Goal: Task Accomplishment & Management: Complete application form

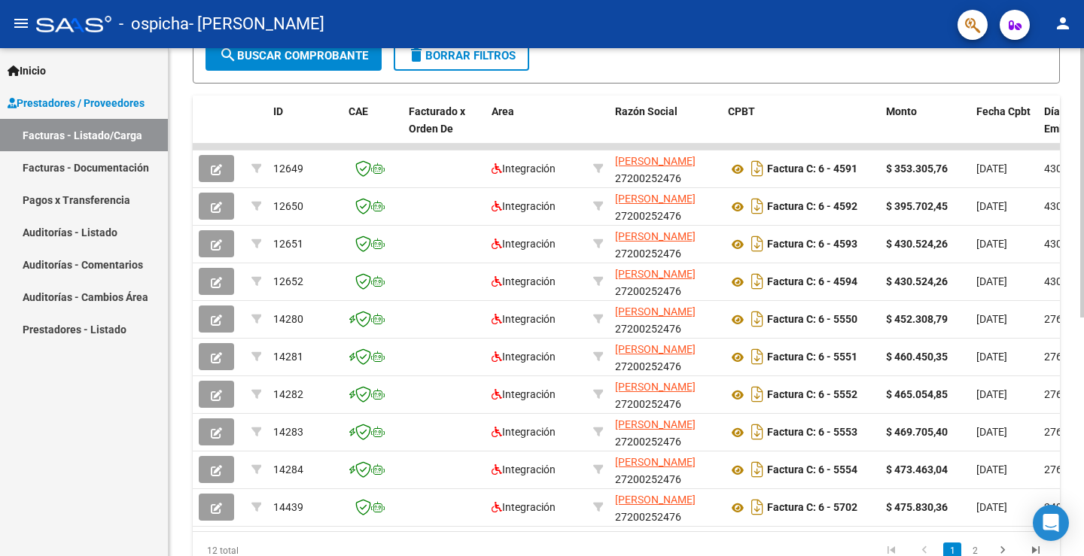
scroll to position [449, 0]
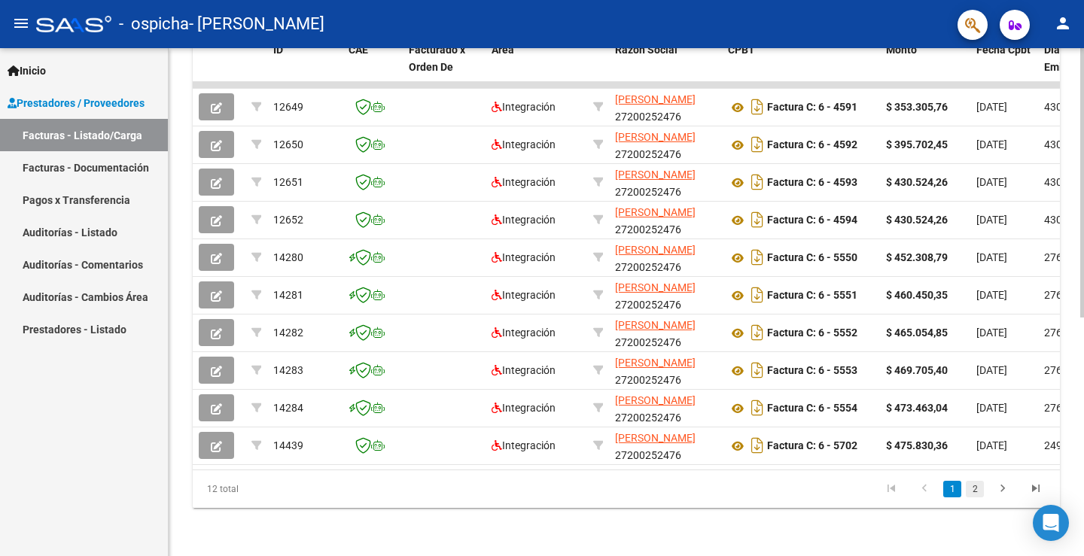
click at [977, 494] on link "2" at bounding box center [975, 489] width 18 height 17
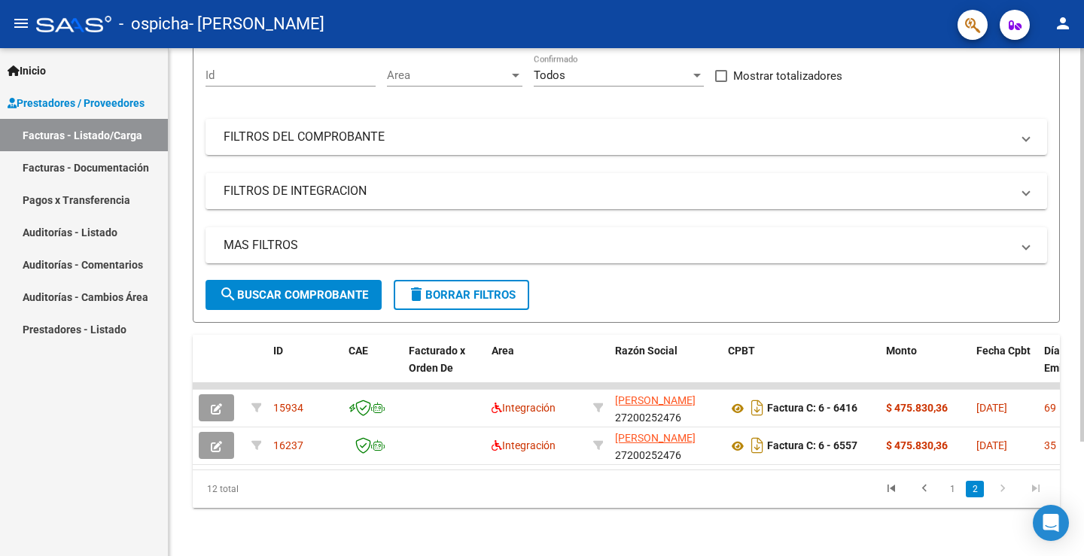
scroll to position [0, 0]
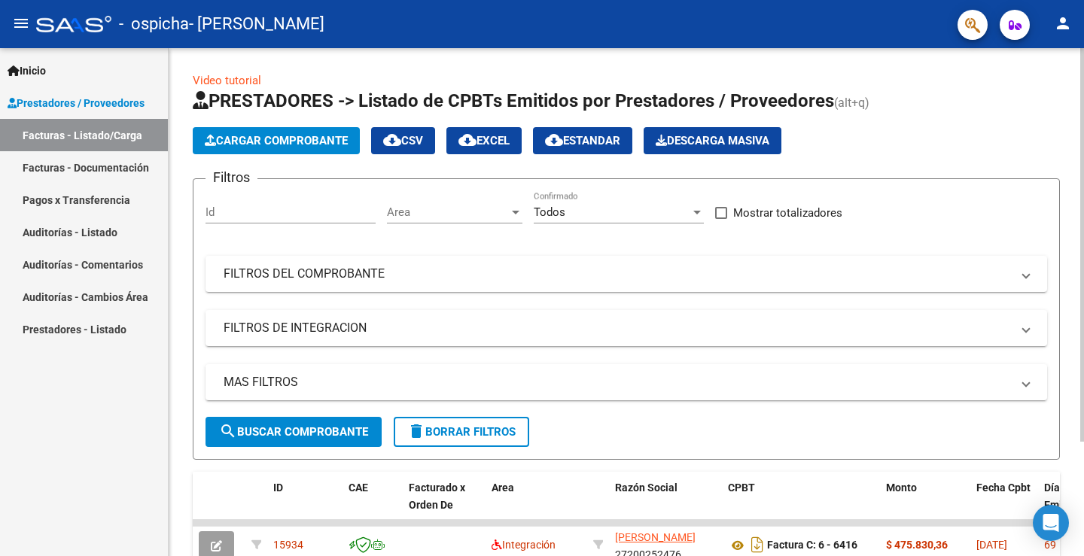
click at [273, 139] on span "Cargar Comprobante" at bounding box center [276, 141] width 143 height 14
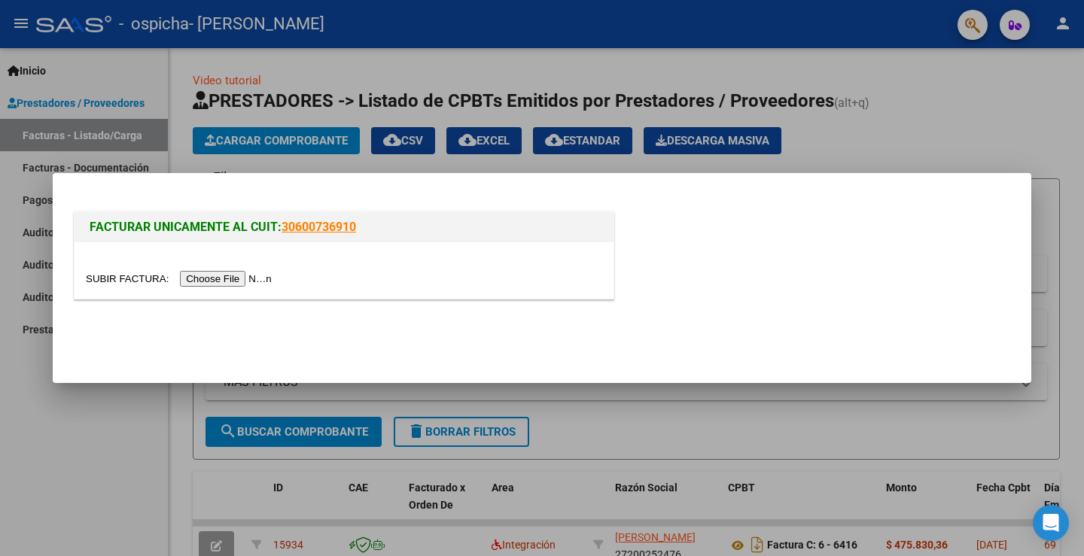
click at [256, 271] on div at bounding box center [344, 270] width 539 height 56
click at [249, 275] on input "file" at bounding box center [181, 279] width 190 height 16
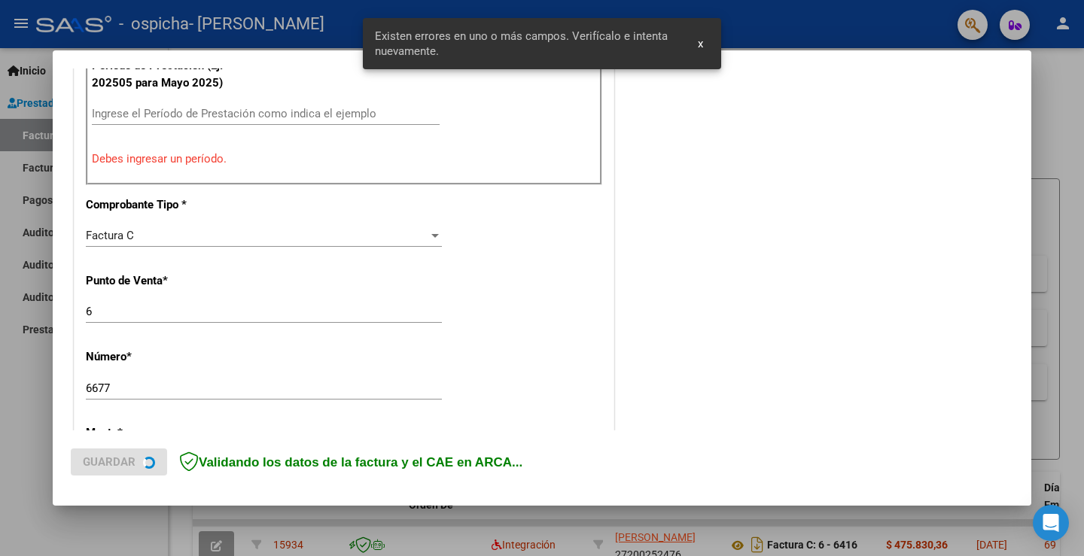
scroll to position [269, 0]
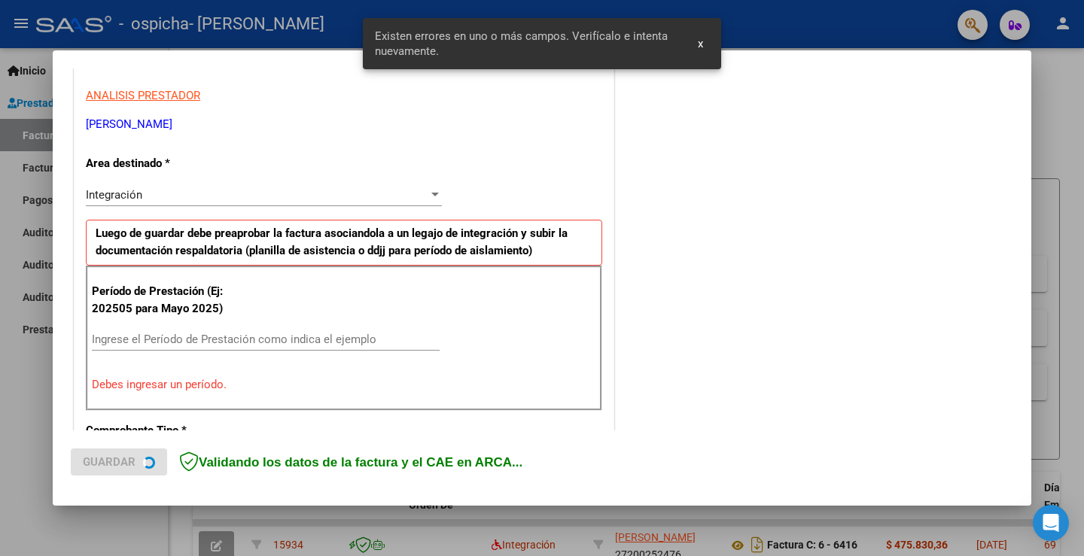
click at [164, 327] on div "Período de Prestación (Ej: 202505 para [DATE]) Ingrese el Período de Prestación…" at bounding box center [344, 338] width 516 height 144
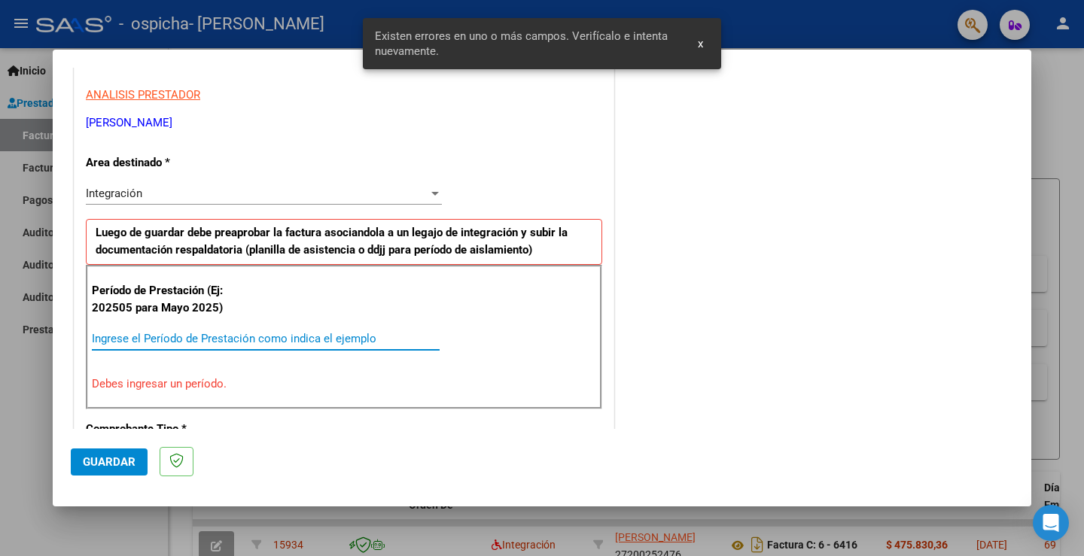
click at [163, 333] on input "Ingrese el Período de Prestación como indica el ejemplo" at bounding box center [266, 339] width 348 height 14
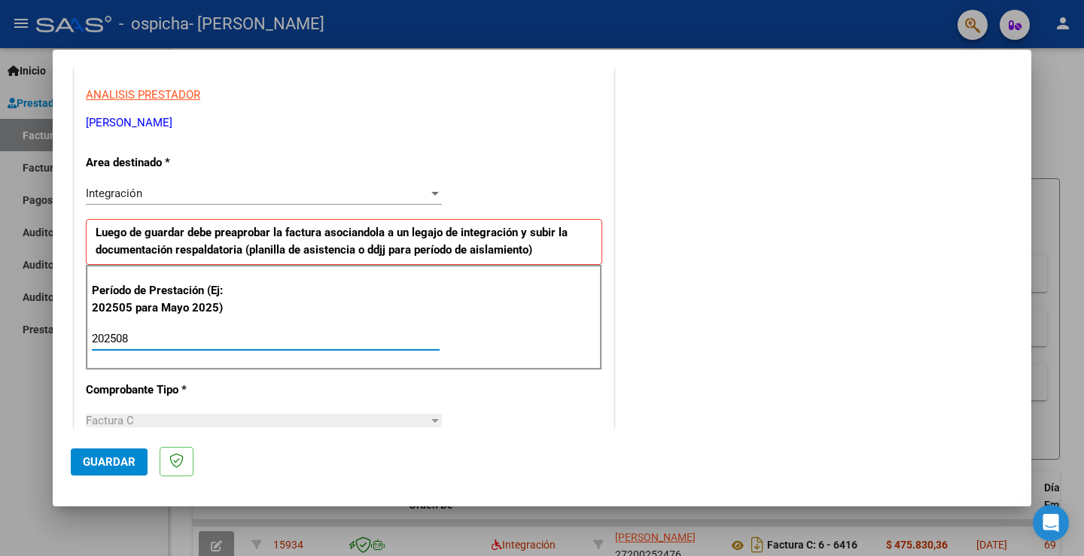
type input "202508"
click at [103, 457] on span "Guardar" at bounding box center [109, 462] width 53 height 14
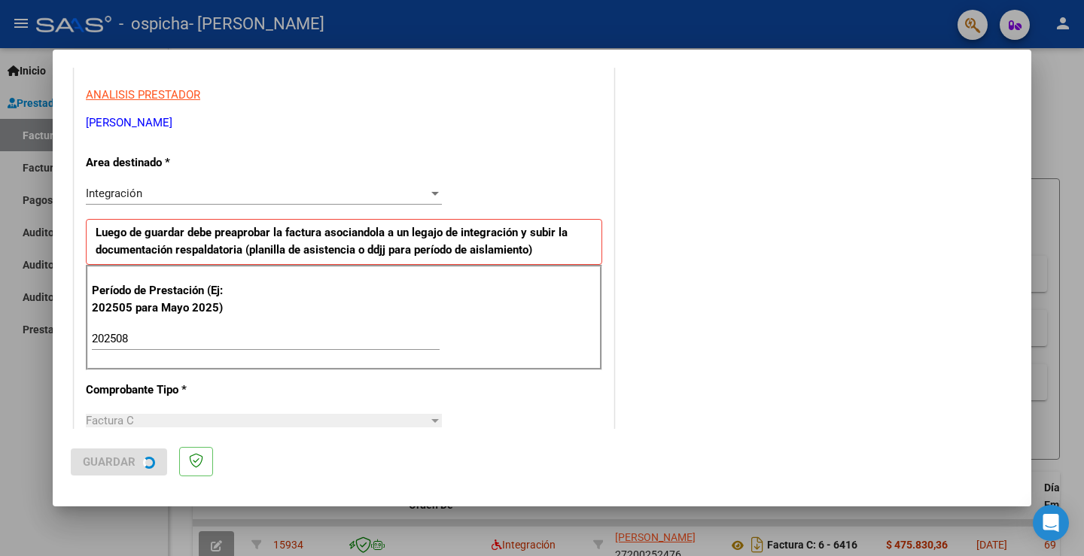
scroll to position [0, 0]
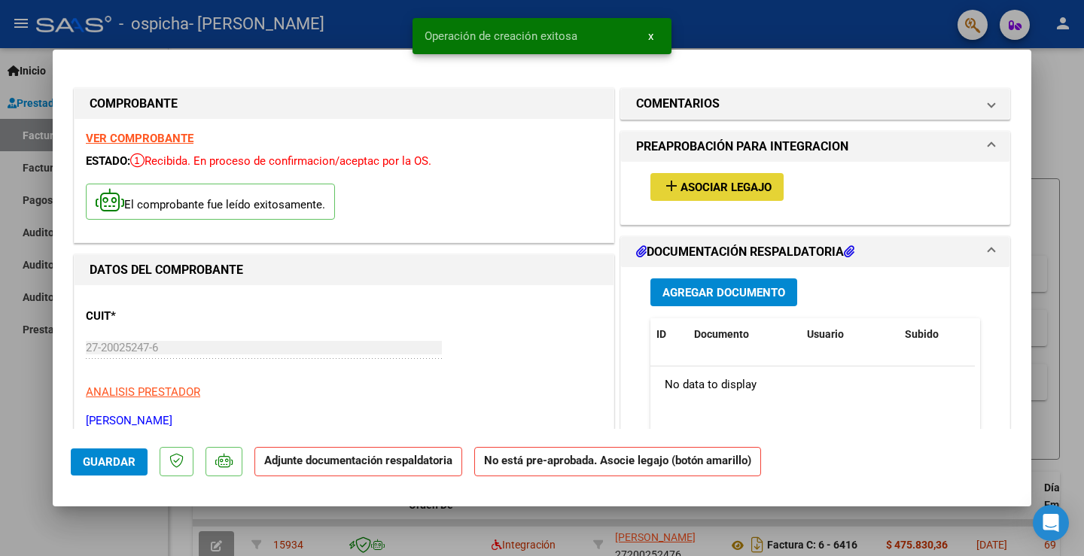
click at [664, 184] on mat-icon "add" at bounding box center [671, 186] width 18 height 18
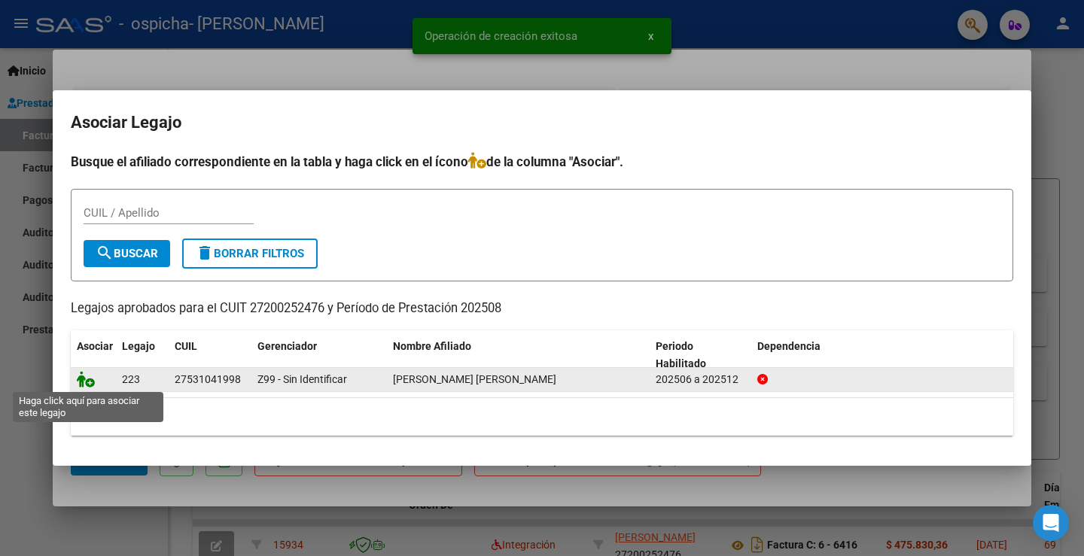
click at [89, 381] on icon at bounding box center [86, 379] width 18 height 17
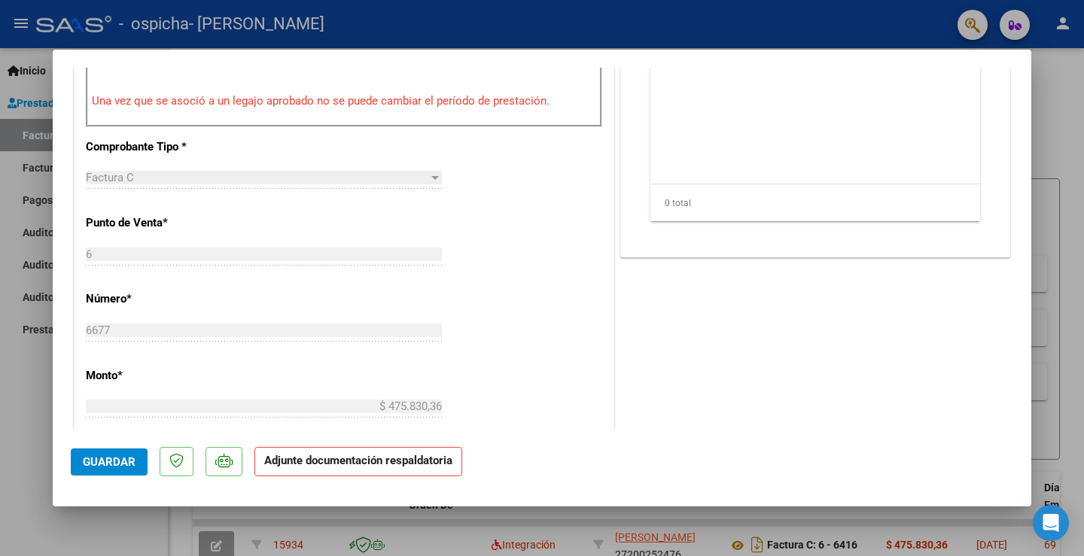
scroll to position [158, 0]
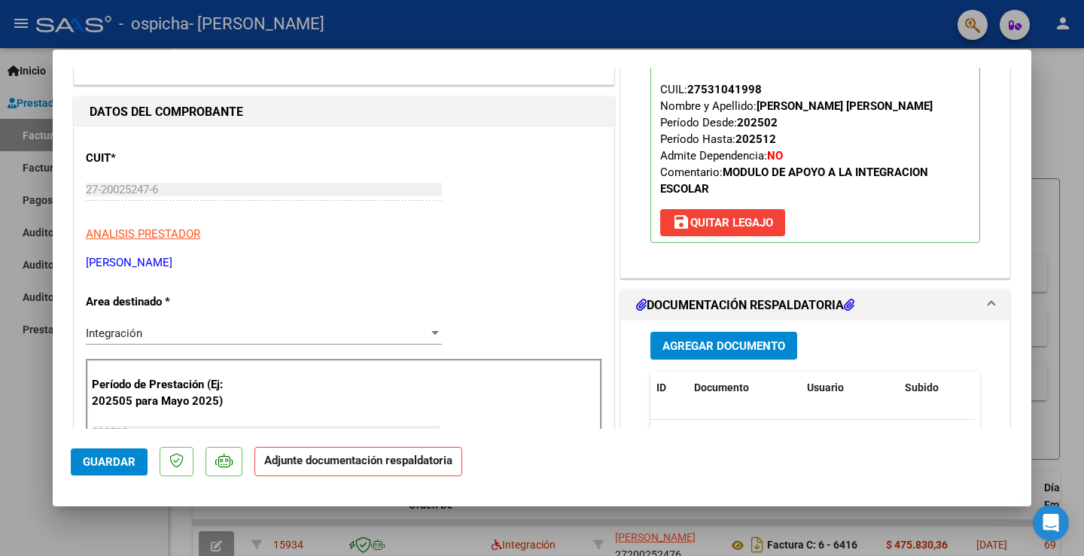
click at [652, 345] on button "Agregar Documento" at bounding box center [723, 346] width 147 height 28
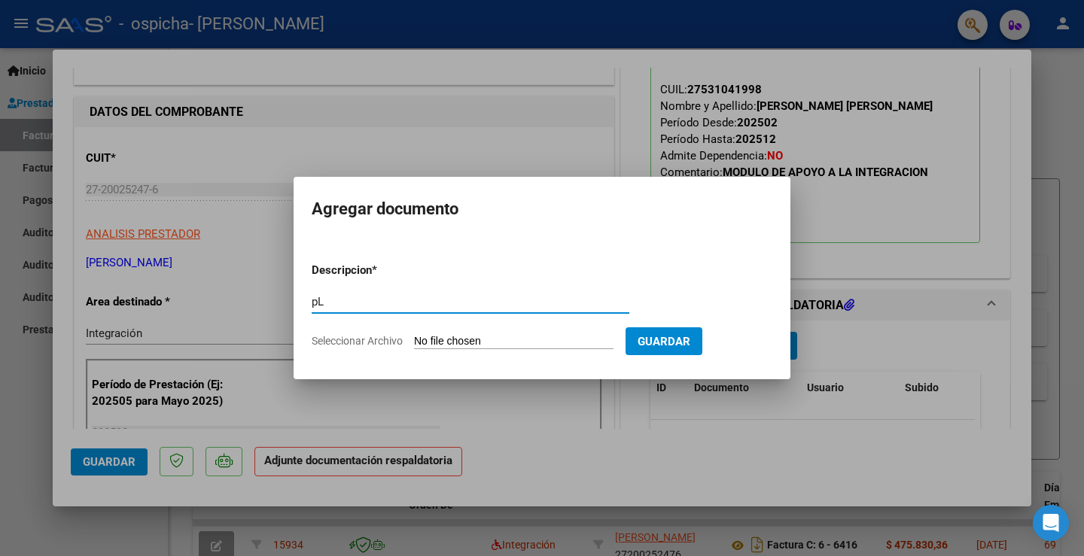
type input "p"
type input "Planilla de Asistencia"
click at [409, 332] on form "Descripcion * Planilla de Asistencia Escriba aquí una descripcion Seleccionar A…" at bounding box center [542, 306] width 461 height 110
click at [416, 336] on input "Seleccionar Archivo" at bounding box center [513, 342] width 199 height 14
type input "C:\fakepath\[PERSON_NAME] F 08 2025.pdf"
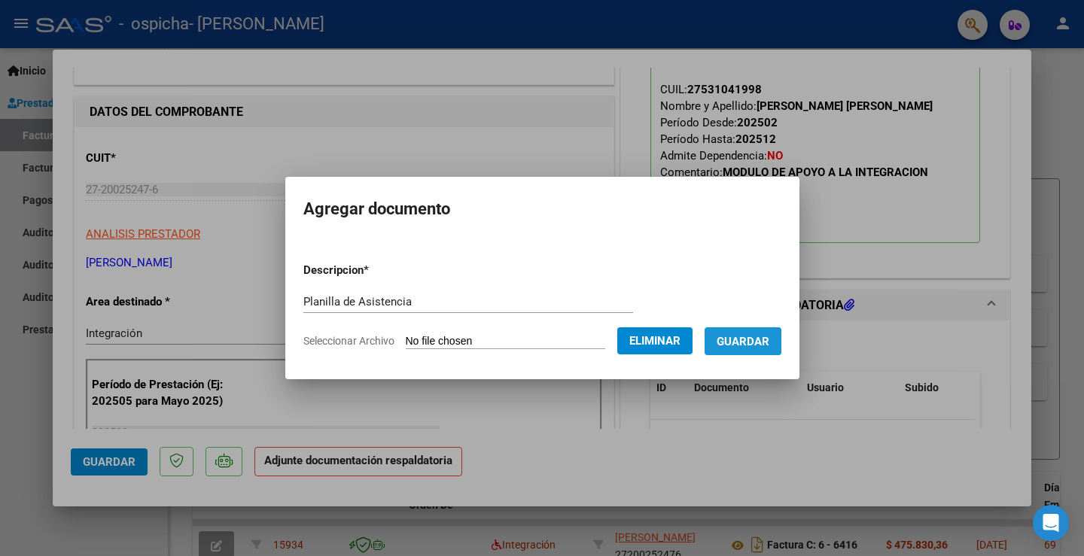
click at [747, 345] on span "Guardar" at bounding box center [742, 342] width 53 height 14
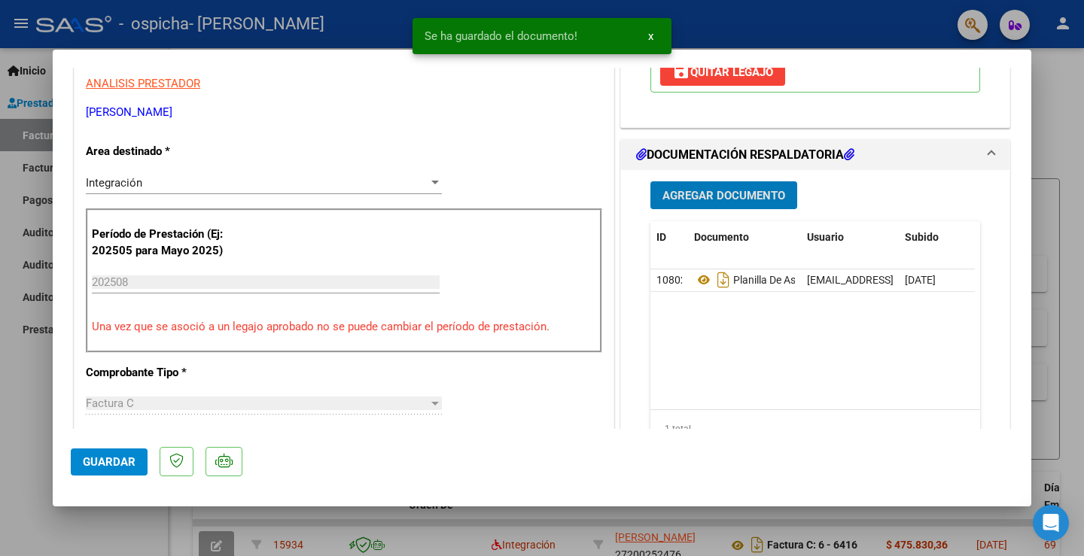
scroll to position [534, 0]
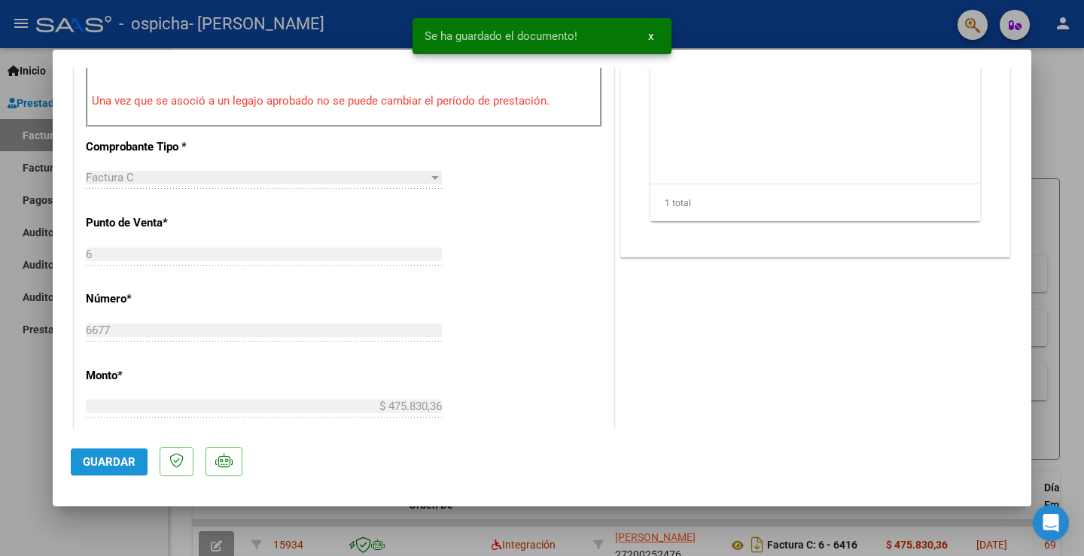
click at [117, 464] on span "Guardar" at bounding box center [109, 462] width 53 height 14
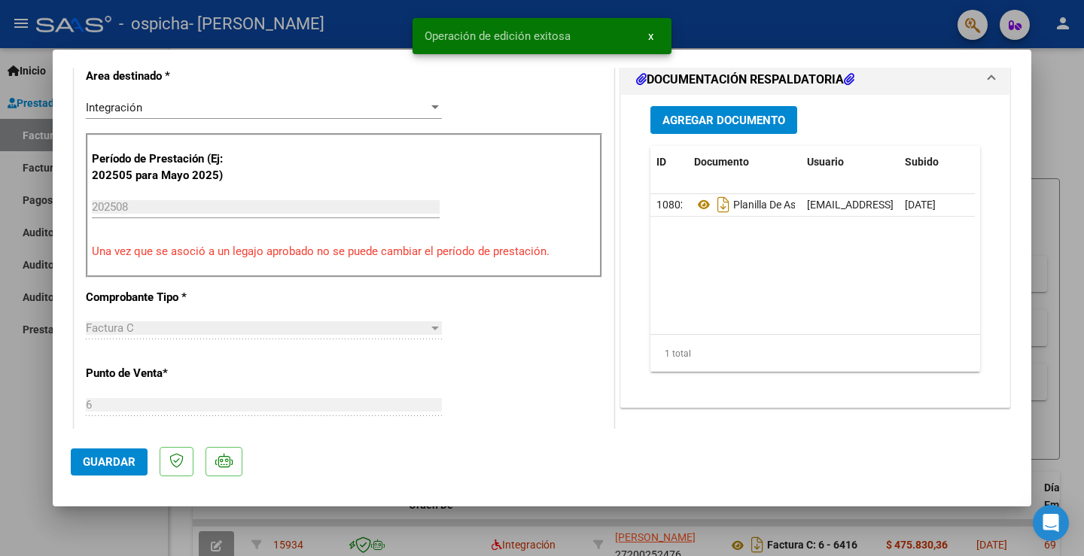
click at [26, 421] on div at bounding box center [542, 278] width 1084 height 556
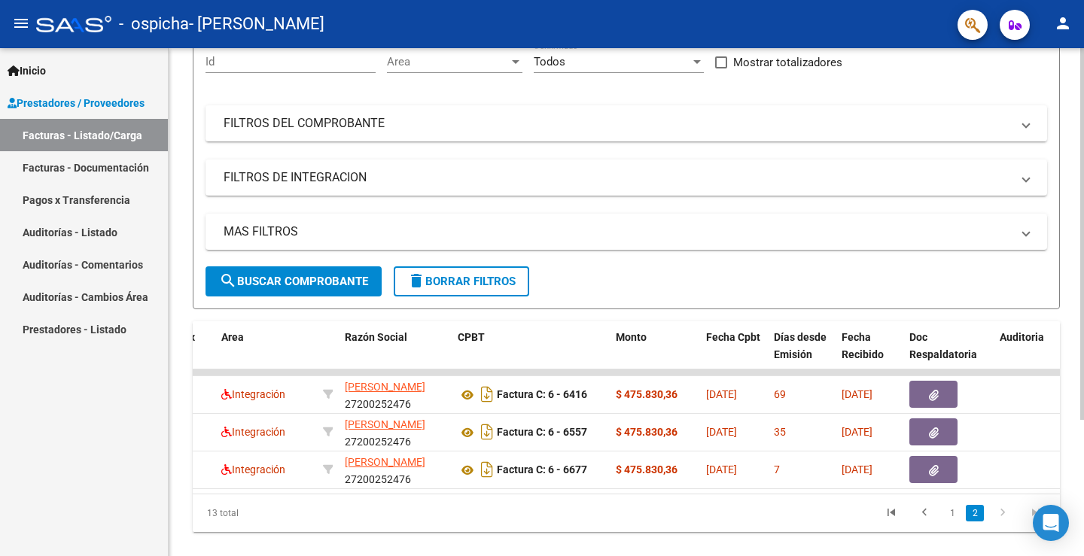
scroll to position [0, 0]
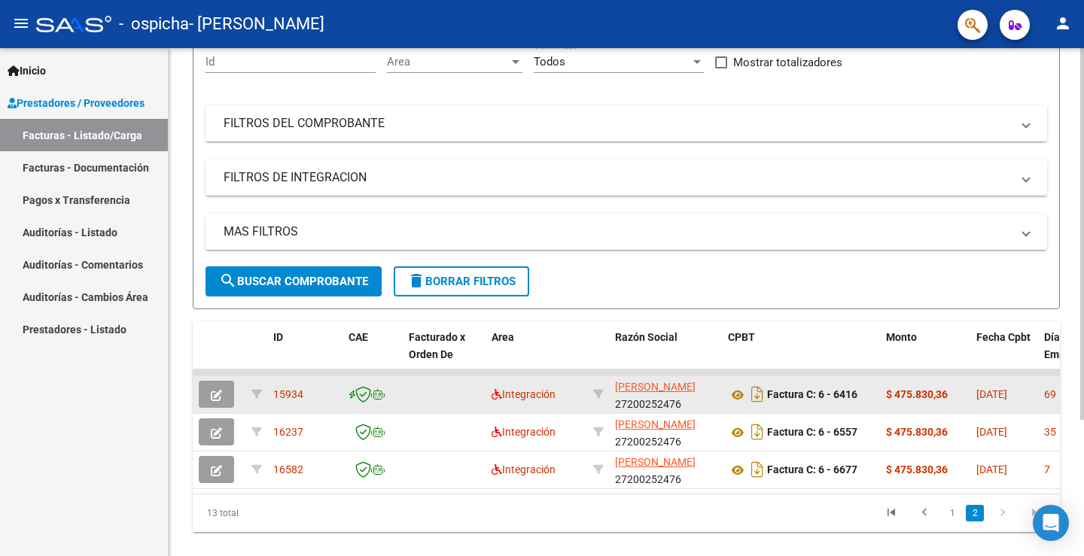
click at [227, 394] on button "button" at bounding box center [216, 394] width 35 height 27
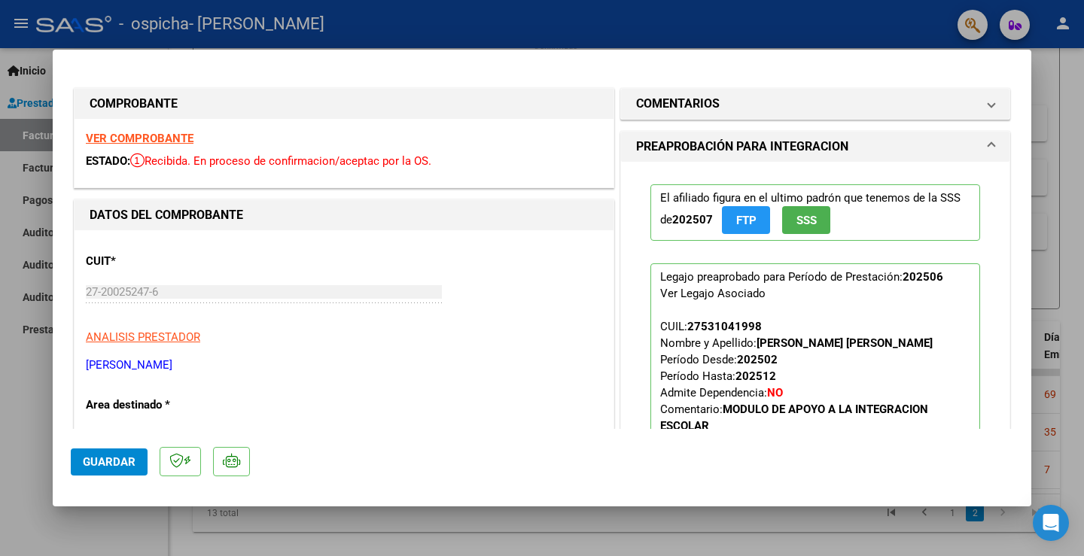
click at [442, 503] on mat-dialog-container "COMPROBANTE VER COMPROBANTE ESTADO: Recibida. En proceso de confirmacion/acepta…" at bounding box center [542, 278] width 978 height 457
click at [123, 468] on span "Guardar" at bounding box center [109, 462] width 53 height 14
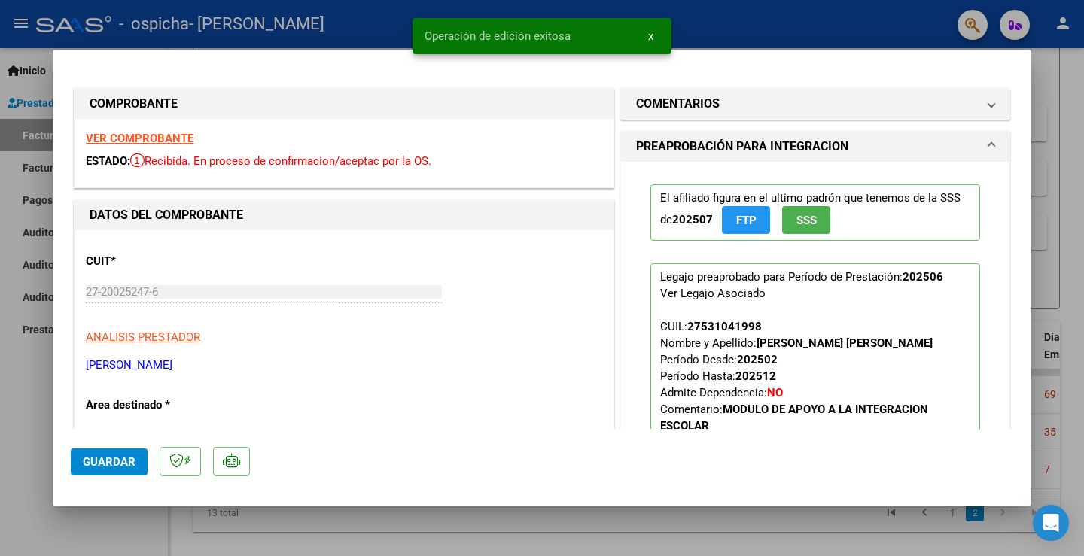
click at [142, 514] on div at bounding box center [542, 278] width 1084 height 556
type input "$ 0,00"
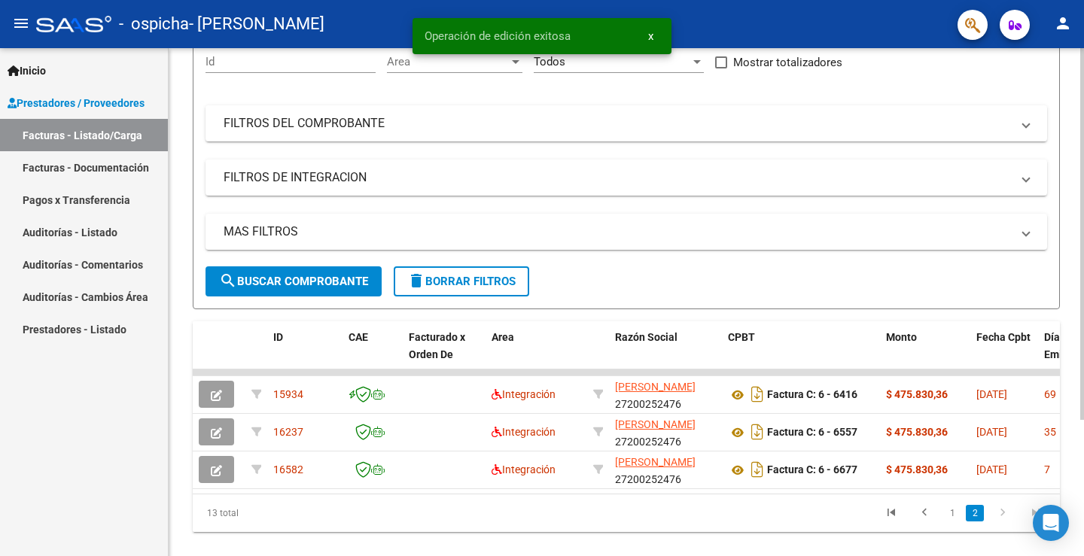
drag, startPoint x: 490, startPoint y: 498, endPoint x: 533, endPoint y: 497, distance: 42.9
click at [559, 497] on div "ID CAE Facturado x Orden De Area Razón Social CPBT Monto Fecha Cpbt Días desde …" at bounding box center [626, 426] width 867 height 211
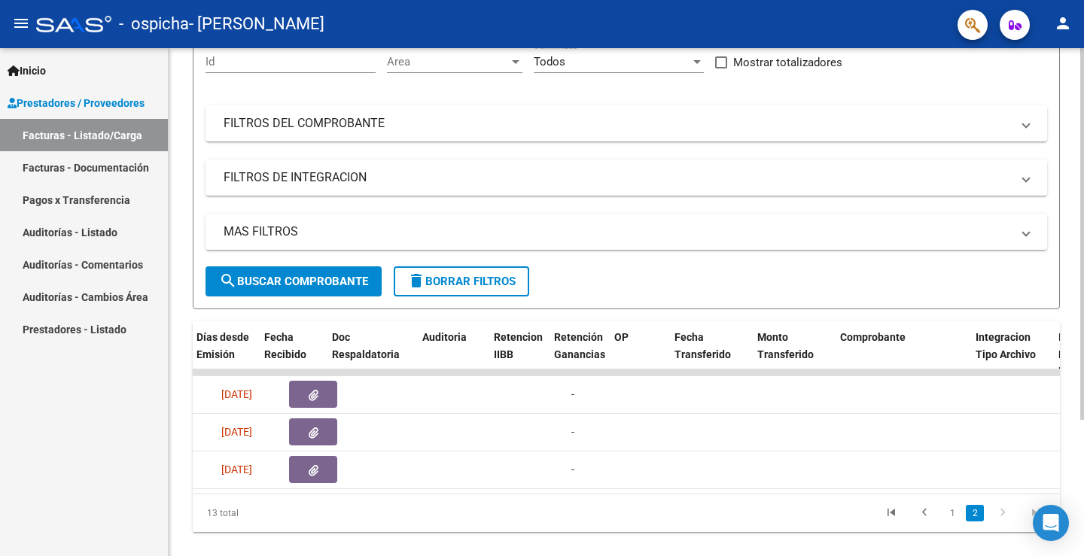
scroll to position [0, 844]
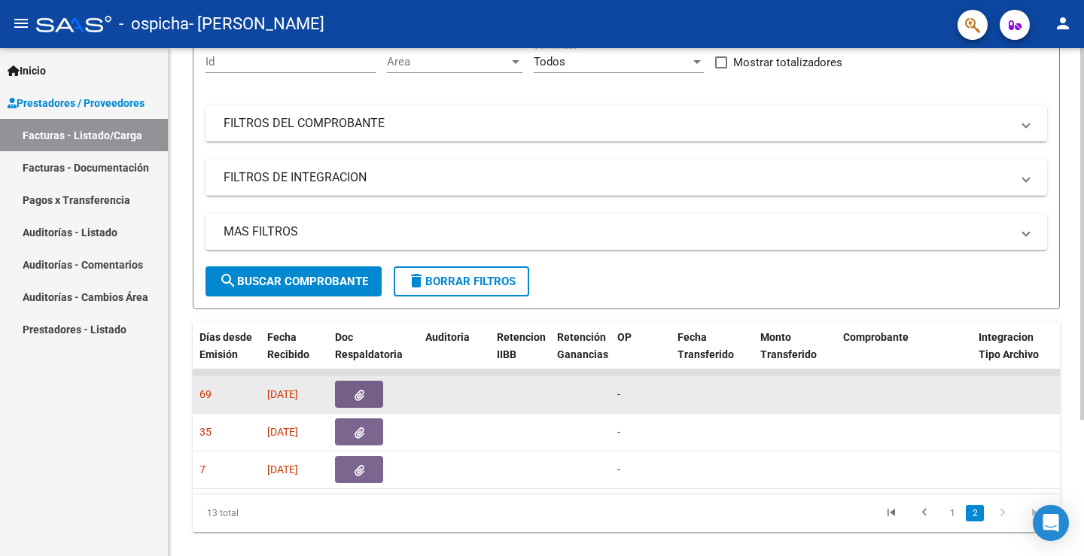
click at [367, 397] on button "button" at bounding box center [359, 394] width 48 height 27
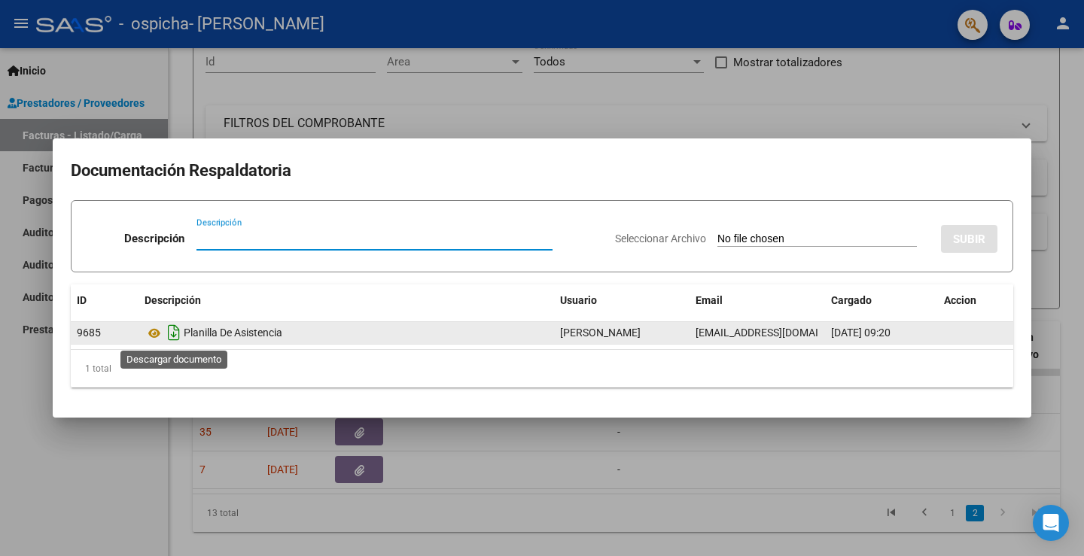
click at [170, 336] on icon "Descargar documento" at bounding box center [174, 333] width 20 height 24
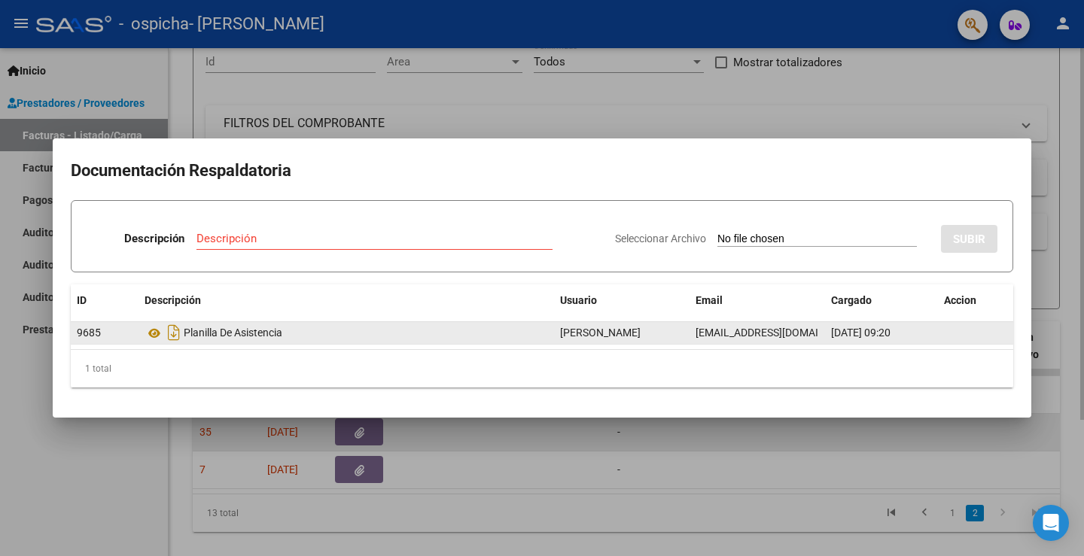
click at [584, 435] on div at bounding box center [542, 278] width 1084 height 556
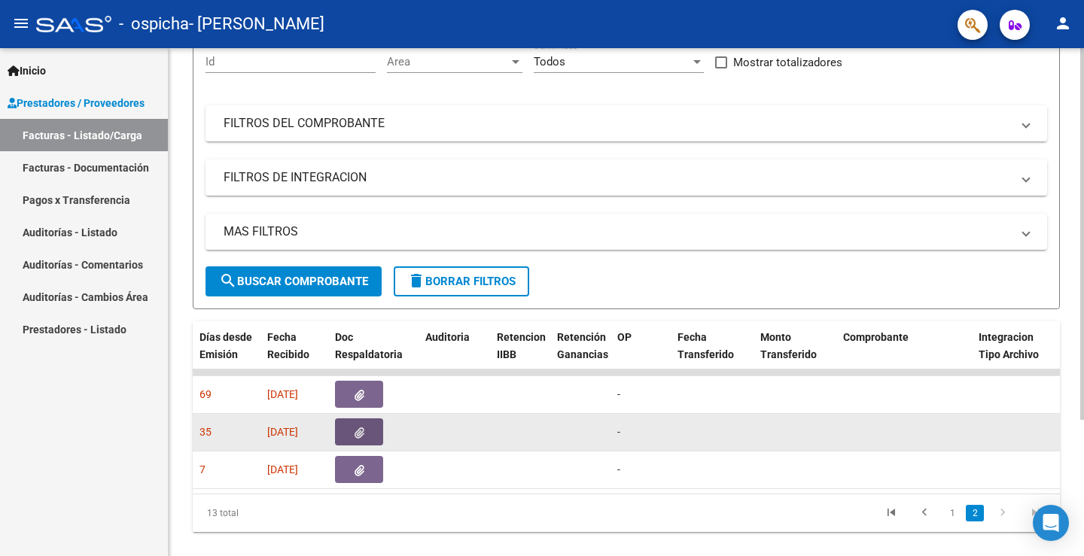
click at [365, 436] on button "button" at bounding box center [359, 431] width 48 height 27
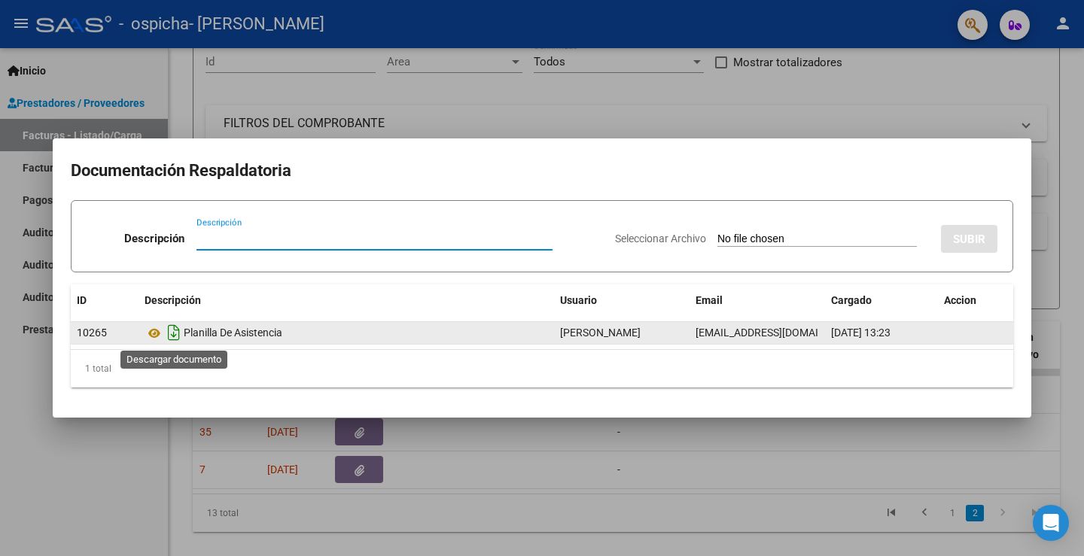
click at [178, 333] on icon "Descargar documento" at bounding box center [174, 333] width 20 height 24
